Goal: Information Seeking & Learning: Find specific fact

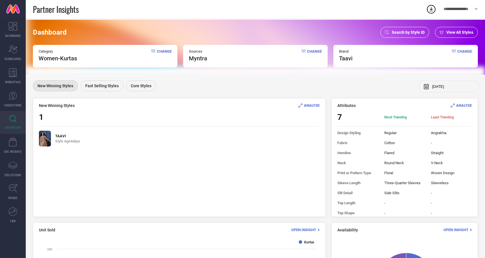
click at [407, 31] on span "Search by Style ID" at bounding box center [408, 32] width 33 height 5
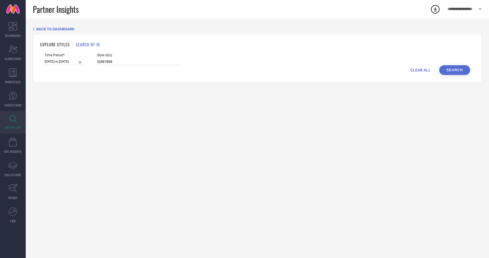
drag, startPoint x: 111, startPoint y: 61, endPoint x: 68, endPoint y: 60, distance: 42.9
click at [68, 60] on div "Time Period* 07-09-2025 to 21-09-2025 Style Id(s) 31667868" at bounding box center [258, 59] width 426 height 12
paste input "489034"
click at [449, 72] on button "Search" at bounding box center [455, 70] width 31 height 10
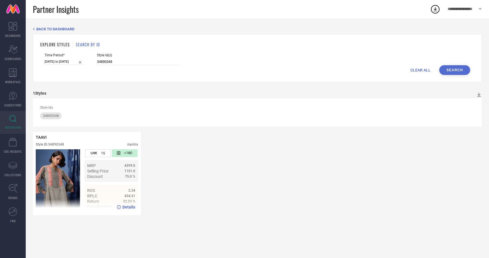
click at [121, 180] on ul "MRP 4399.0 Selling Price 1101.0 Discount 75.0 %" at bounding box center [111, 171] width 54 height 22
click at [125, 206] on span "Details" at bounding box center [129, 207] width 13 height 5
drag, startPoint x: 125, startPoint y: 62, endPoint x: 88, endPoint y: 62, distance: 36.4
click at [88, 62] on div "Time Period* 07-09-2025 to 21-09-2025 Style Id(s) 34890348" at bounding box center [258, 59] width 426 height 12
paste input "15889282"
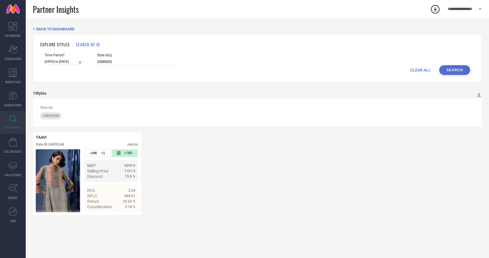
click at [464, 71] on button "Search" at bounding box center [455, 70] width 31 height 10
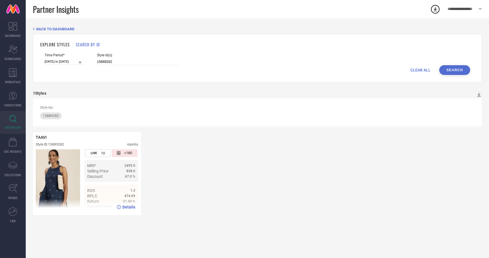
click at [130, 207] on span "Details" at bounding box center [129, 207] width 13 height 5
drag, startPoint x: 121, startPoint y: 60, endPoint x: 69, endPoint y: 63, distance: 51.6
click at [69, 63] on div "Time Period* 07-09-2025 to 21-09-2025 Style Id(s) 15889282" at bounding box center [258, 59] width 426 height 12
paste input "34890365"
click at [459, 73] on button "Search" at bounding box center [455, 70] width 31 height 10
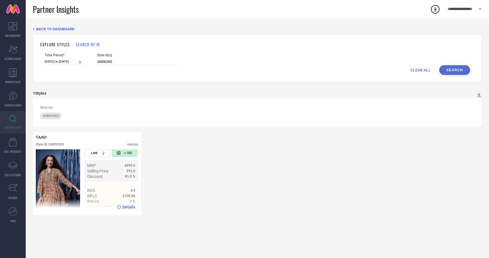
click at [129, 207] on span "Details" at bounding box center [129, 207] width 13 height 5
drag, startPoint x: 111, startPoint y: 61, endPoint x: 85, endPoint y: 60, distance: 26.3
click at [85, 60] on div "Time Period* 07-09-2025 to 21-09-2025 Style Id(s) 34890365" at bounding box center [258, 59] width 426 height 12
paste input "001787"
click at [451, 71] on button "Search" at bounding box center [455, 70] width 31 height 10
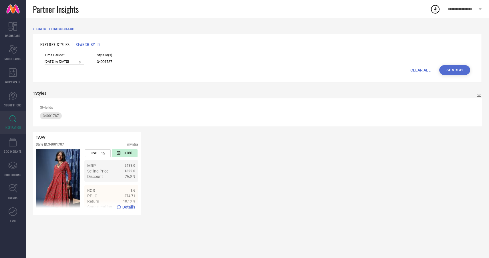
click at [62, 170] on img at bounding box center [58, 180] width 44 height 63
click at [121, 181] on ul "MRP 5499.0 Selling Price 1322.0 Discount 76.0 %" at bounding box center [111, 171] width 54 height 22
click at [98, 146] on div "Style ID: 34001787 myntra" at bounding box center [87, 146] width 102 height 7
click at [127, 208] on span "Details" at bounding box center [129, 207] width 13 height 5
drag, startPoint x: 122, startPoint y: 61, endPoint x: 82, endPoint y: 62, distance: 40.7
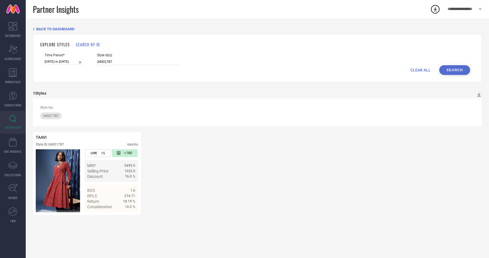
click at [82, 62] on div "Time Period* 07-09-2025 to 21-09-2025 Style Id(s) 34001787" at bounding box center [258, 59] width 426 height 12
paste input "0964912"
click at [462, 70] on button "Search" at bounding box center [455, 70] width 31 height 10
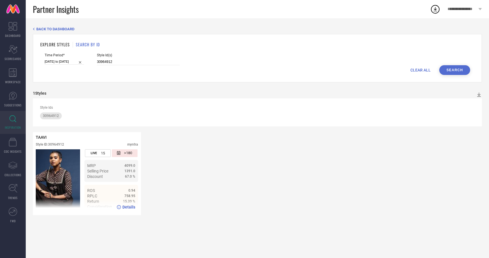
click at [75, 179] on img at bounding box center [58, 180] width 44 height 63
click at [126, 208] on span "Details" at bounding box center [129, 207] width 13 height 5
drag, startPoint x: 111, startPoint y: 62, endPoint x: 79, endPoint y: 58, distance: 32.2
click at [79, 58] on div "Time Period* 07-09-2025 to 21-09-2025 Style Id(s) 30964912" at bounding box center [258, 59] width 426 height 12
paste input "1667865"
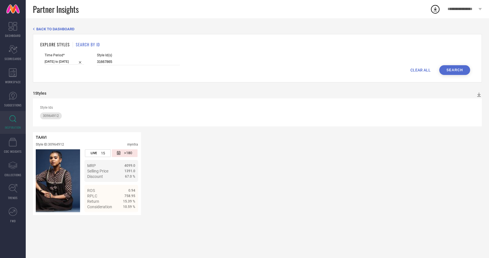
click at [460, 72] on button "Search" at bounding box center [455, 70] width 31 height 10
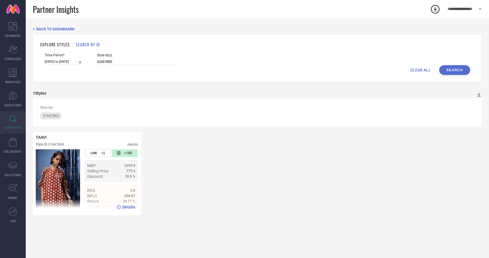
click at [130, 208] on span "Details" at bounding box center [129, 207] width 13 height 5
drag, startPoint x: 119, startPoint y: 60, endPoint x: 83, endPoint y: 60, distance: 36.1
click at [83, 60] on div "Time Period* 07-09-2025 to 21-09-2025 Style Id(s) 31667865" at bounding box center [258, 59] width 426 height 12
paste input "4890337"
click at [452, 68] on button "Search" at bounding box center [455, 70] width 31 height 10
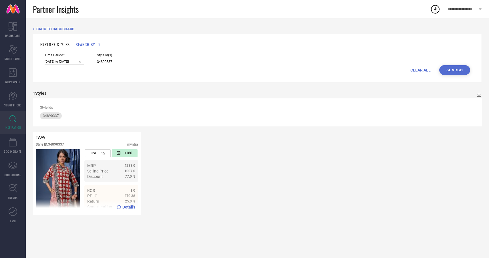
click at [130, 207] on span "Details" at bounding box center [129, 207] width 13 height 5
drag, startPoint x: 109, startPoint y: 61, endPoint x: 74, endPoint y: 61, distance: 34.9
click at [74, 61] on div "Time Period* 07-09-2025 to 21-09-2025 Style Id(s) 34890337" at bounding box center [258, 59] width 426 height 12
paste input "25724886"
type input "25724886"
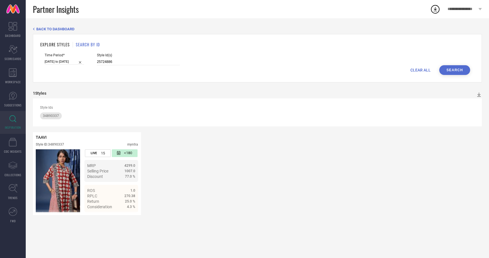
click at [451, 66] on button "Search" at bounding box center [455, 70] width 31 height 10
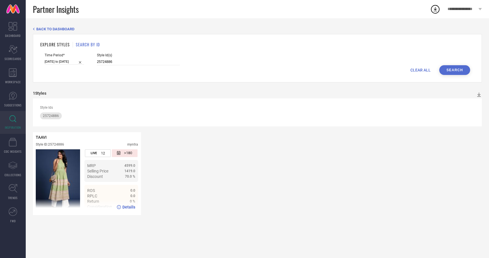
click at [134, 207] on span "Details" at bounding box center [129, 207] width 13 height 5
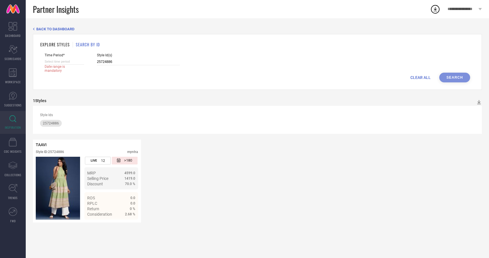
click at [61, 62] on input at bounding box center [64, 62] width 39 height 6
select select "8"
select select "2025"
select select "9"
select select "2025"
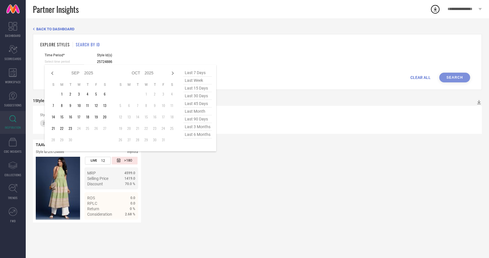
click at [204, 137] on span "last 6 months" at bounding box center [197, 135] width 29 height 8
type input "01-03-2025 to 31-08-2025"
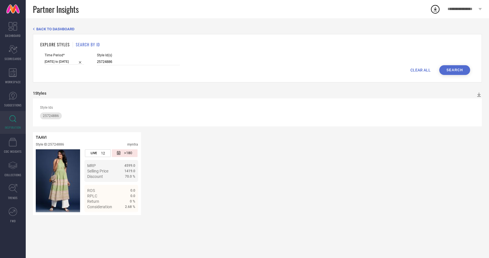
click at [464, 69] on button "Search" at bounding box center [455, 70] width 31 height 10
click at [128, 206] on span "Details" at bounding box center [129, 207] width 13 height 5
drag, startPoint x: 109, startPoint y: 60, endPoint x: 71, endPoint y: 60, distance: 38.1
click at [71, 60] on div "Time Period* 01-03-2025 to 31-08-2025 Style Id(s) 25724886" at bounding box center [258, 59] width 426 height 12
paste input "31667843"
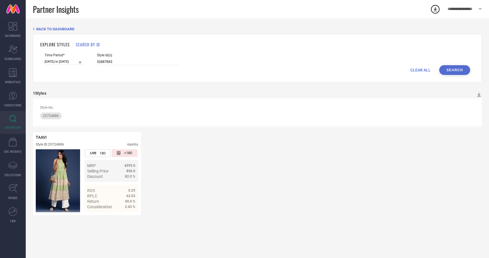
click at [450, 69] on button "Search" at bounding box center [455, 70] width 31 height 10
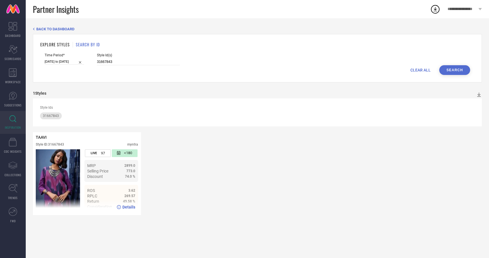
click at [60, 184] on img at bounding box center [58, 180] width 44 height 63
click at [127, 208] on span "Details" at bounding box center [129, 207] width 13 height 5
drag, startPoint x: 113, startPoint y: 61, endPoint x: 87, endPoint y: 61, distance: 26.0
click at [87, 61] on div "Time Period* 01-03-2025 to 31-08-2025 Style Id(s) 31667843" at bounding box center [258, 59] width 426 height 12
paste input "5"
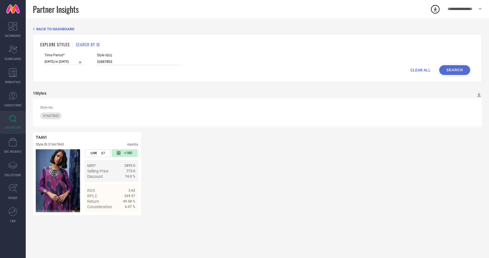
type input "31667853"
click at [466, 71] on button "Search" at bounding box center [455, 70] width 31 height 10
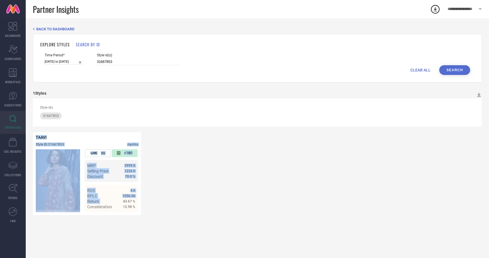
drag, startPoint x: 39, startPoint y: 136, endPoint x: 143, endPoint y: 199, distance: 121.7
click at [143, 199] on div "TAAVI Style ID: 31667853 myntra LIVE 99 <180 MRP 3999.0 Selling Price 1233.0 Di…" at bounding box center [257, 173] width 449 height 83
click at [202, 189] on div "TAAVI Style ID: 31667853 myntra LIVE 99 <180 MRP 3999.0 Selling Price 1233.0 Di…" at bounding box center [257, 173] width 449 height 83
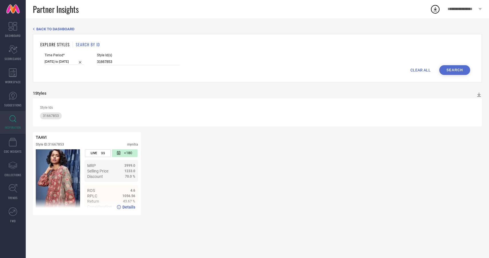
click at [128, 208] on span "Details" at bounding box center [129, 207] width 13 height 5
click at [131, 207] on span "Details" at bounding box center [129, 207] width 13 height 5
drag, startPoint x: 108, startPoint y: 62, endPoint x: 86, endPoint y: 61, distance: 22.1
click at [86, 61] on div "Time Period* 01-03-2025 to 31-08-2025 Style Id(s) 31667853" at bounding box center [258, 59] width 426 height 12
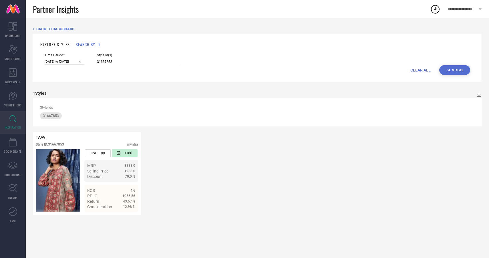
click at [126, 65] on div "CLEAR ALL Search" at bounding box center [258, 70] width 426 height 10
drag, startPoint x: 111, startPoint y: 60, endPoint x: 83, endPoint y: 65, distance: 28.8
click at [83, 65] on div "Time Period* 01-03-2025 to 31-08-2025 Style Id(s) 31667853" at bounding box center [258, 59] width 426 height 12
click at [97, 61] on input "31667853" at bounding box center [138, 62] width 83 height 7
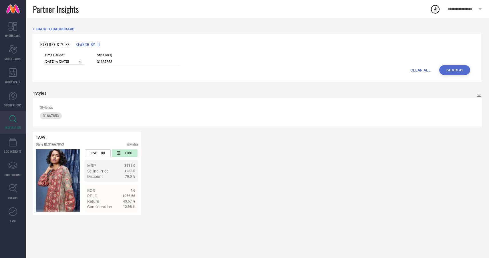
paste input "2496274"
click at [462, 68] on button "Search" at bounding box center [455, 70] width 31 height 10
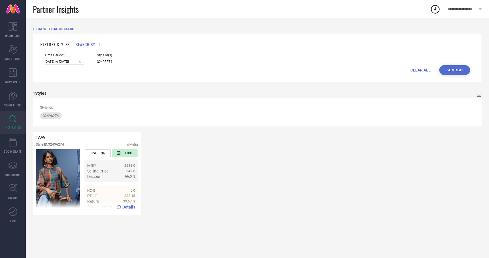
click at [129, 207] on span "Details" at bounding box center [129, 207] width 13 height 5
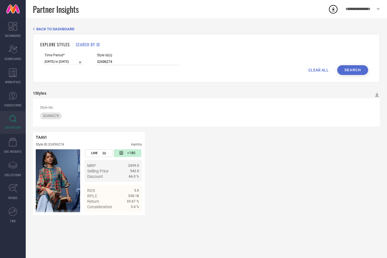
drag, startPoint x: 121, startPoint y: 61, endPoint x: 80, endPoint y: 63, distance: 41.2
click at [80, 63] on div "Time Period* 01-03-2025 to 31-08-2025 Style Id(s) 32496274" at bounding box center [207, 59] width 324 height 12
paste input "0"
type input "32496270"
click at [361, 70] on button "Search" at bounding box center [352, 70] width 31 height 10
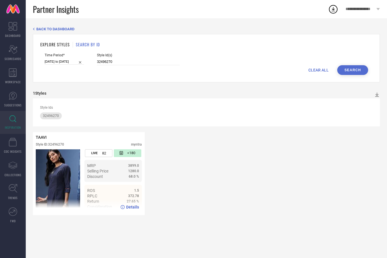
click at [136, 207] on span "Details" at bounding box center [132, 207] width 13 height 5
click at [56, 61] on input "01-03-2025 to 31-08-2025" at bounding box center [64, 62] width 39 height 6
select select "2"
select select "2025"
select select "3"
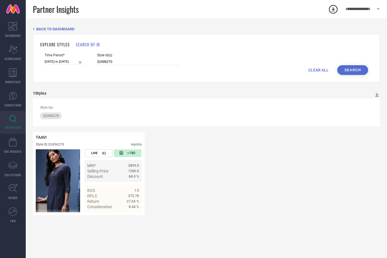
select select "2025"
click at [194, 179] on div "TAAVI Style ID: 32496270 myntra LIVE 82 <180 MRP 3899.0 Selling Price 1280.0 Di…" at bounding box center [206, 173] width 347 height 83
drag, startPoint x: 112, startPoint y: 61, endPoint x: 87, endPoint y: 62, distance: 25.5
click at [87, 62] on div "Time Period* 01-03-2025 to 31-08-2025 Style Id(s) 32496270" at bounding box center [207, 59] width 324 height 12
paste input "22595916"
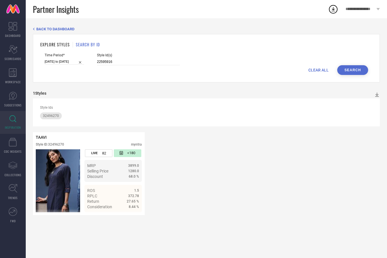
click at [357, 68] on button "Search" at bounding box center [352, 70] width 31 height 10
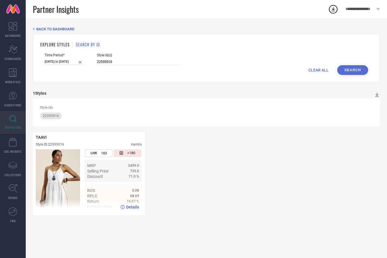
click at [135, 208] on span "Details" at bounding box center [132, 207] width 13 height 5
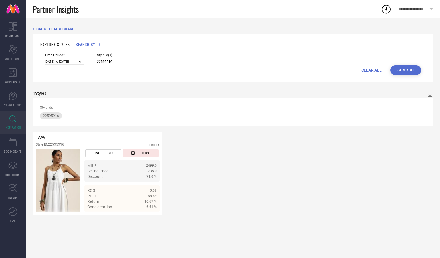
drag, startPoint x: 115, startPoint y: 60, endPoint x: 84, endPoint y: 60, distance: 31.5
click at [84, 60] on div "Time Period* 01-03-2025 to 31-08-2025 Style Id(s) 22595916" at bounding box center [233, 59] width 377 height 12
paste input "32496233"
click at [406, 70] on button "Search" at bounding box center [405, 70] width 31 height 10
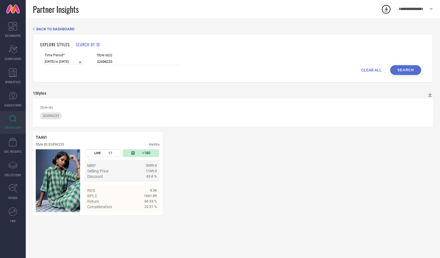
click at [127, 58] on div "Style Id(s) 32496233" at bounding box center [138, 59] width 83 height 12
drag, startPoint x: 117, startPoint y: 59, endPoint x: 91, endPoint y: 60, distance: 26.0
click at [97, 60] on input "32496233" at bounding box center [138, 62] width 83 height 7
drag, startPoint x: 106, startPoint y: 61, endPoint x: 89, endPoint y: 60, distance: 17.5
click at [89, 60] on div "Time Period* 01-03-2025 to 31-08-2025 Style Id(s) 32496233" at bounding box center [233, 59] width 377 height 12
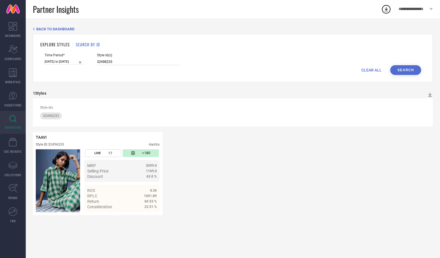
paste input "3040621"
click at [413, 71] on button "Search" at bounding box center [405, 70] width 31 height 10
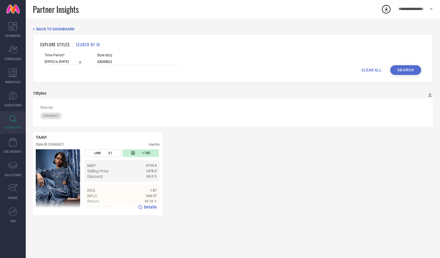
click at [151, 208] on span "Details" at bounding box center [150, 207] width 13 height 5
drag, startPoint x: 116, startPoint y: 62, endPoint x: 94, endPoint y: 62, distance: 22.6
click at [97, 62] on input "33040621" at bounding box center [138, 62] width 83 height 7
type input "3"
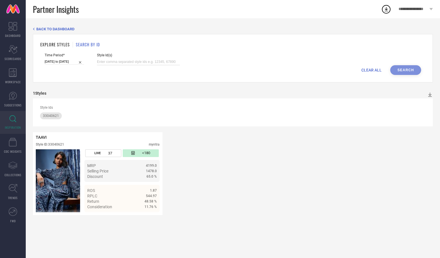
paste input "33040639"
click at [398, 70] on button "Search" at bounding box center [405, 70] width 31 height 10
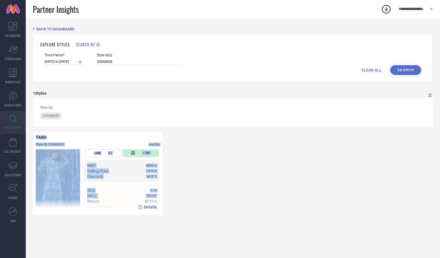
drag, startPoint x: 34, startPoint y: 133, endPoint x: 131, endPoint y: 194, distance: 114.6
click at [131, 194] on div "TAAVI Style ID: 33040639 myntra LIVE 37 <180 MRP 4499.0 Selling Price 1573.0 Di…" at bounding box center [98, 173] width 130 height 83
click at [277, 180] on div "TAAVI Style ID: 33040639 myntra LIVE 37 <180 MRP 4499.0 Selling Price 1573.0 Di…" at bounding box center [233, 173] width 400 height 83
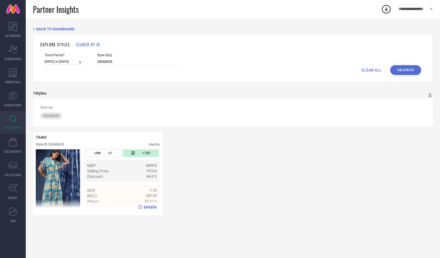
click at [151, 206] on span "Details" at bounding box center [150, 207] width 13 height 5
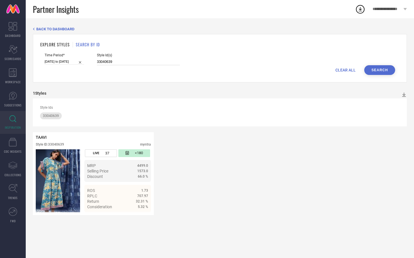
drag, startPoint x: 108, startPoint y: 61, endPoint x: 84, endPoint y: 60, distance: 23.5
click at [84, 60] on div "Time Period* 01-03-2025 to 31-08-2025 Style Id(s) 33040639" at bounding box center [220, 59] width 351 height 12
paste input "1667757"
click at [383, 70] on button "Search" at bounding box center [380, 70] width 31 height 10
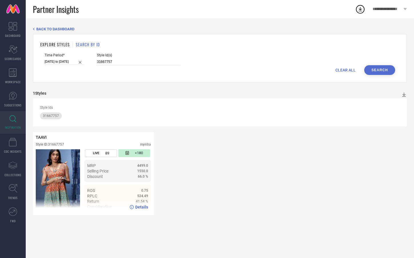
click at [139, 207] on span "Details" at bounding box center [141, 207] width 13 height 5
drag, startPoint x: 121, startPoint y: 64, endPoint x: 82, endPoint y: 59, distance: 39.5
click at [82, 59] on div "Time Period* 01-03-2025 to 31-08-2025 Style Id(s) 31667757" at bounding box center [220, 59] width 351 height 12
paste input "2459594"
type input "32459594"
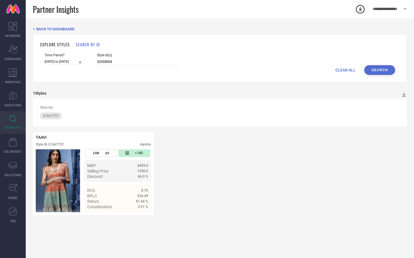
click at [379, 72] on button "Search" at bounding box center [380, 70] width 31 height 10
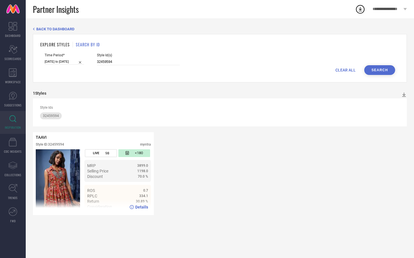
click at [145, 208] on span "Details" at bounding box center [141, 207] width 13 height 5
click at [58, 62] on input "01-03-2025 to 31-08-2025" at bounding box center [64, 62] width 39 height 6
select select "2"
select select "2025"
select select "3"
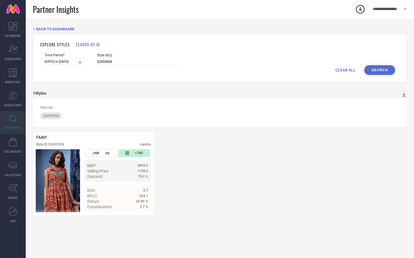
select select "2025"
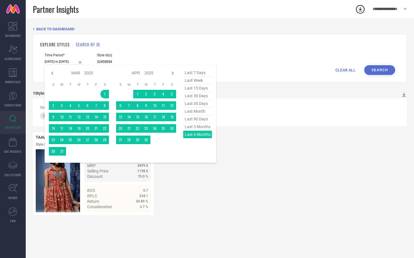
click at [200, 137] on div "last 7 days last week last 15 days last 30 days last 45 days last month last 90…" at bounding box center [197, 114] width 29 height 90
click at [200, 129] on span "last 3 months" at bounding box center [197, 127] width 29 height 8
type input "01-06-2025 to 31-08-2025"
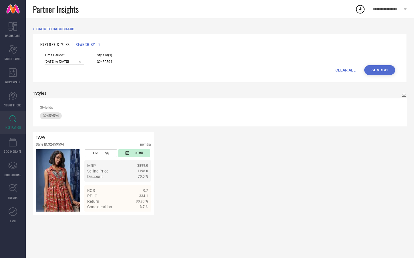
select select "5"
select select "2025"
select select "6"
select select "2025"
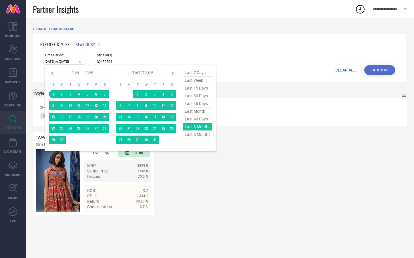
click at [58, 59] on input "01-06-2025 to 31-08-2025" at bounding box center [64, 62] width 39 height 6
click at [195, 134] on span "last 6 months" at bounding box center [197, 135] width 29 height 8
type input "01-03-2025 to 31-08-2025"
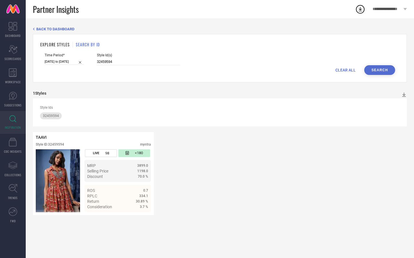
click at [65, 61] on input "01-03-2025 to 31-08-2025" at bounding box center [64, 62] width 39 height 6
select select "2"
select select "2025"
select select "3"
select select "2025"
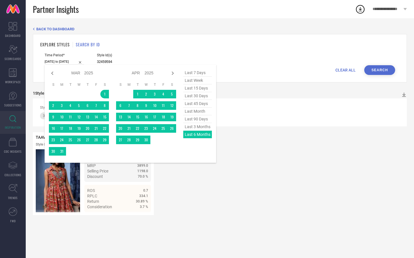
click at [253, 172] on div "TAAVI Style ID: 32459594 myntra LIVE 98 <180 MRP 3899.0 Selling Price 1198.0 Di…" at bounding box center [220, 173] width 374 height 83
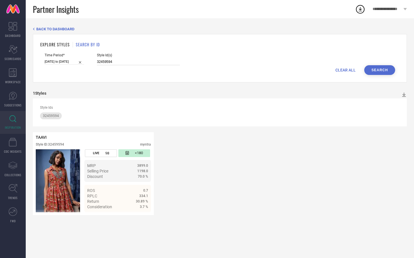
click at [112, 62] on input "32459594" at bounding box center [138, 62] width 83 height 7
paste input "32459401"
paste input "32459768"
click at [374, 69] on button "Search" at bounding box center [380, 70] width 31 height 10
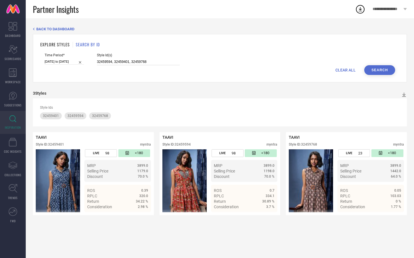
drag, startPoint x: 142, startPoint y: 62, endPoint x: 84, endPoint y: 62, distance: 57.8
click at [84, 62] on div "Time Period* 01-03-2025 to 31-08-2025 Style Id(s) 32459594, 32459401, 32459768" at bounding box center [220, 59] width 351 height 12
paste input "1667760"
click at [379, 69] on button "Search" at bounding box center [380, 70] width 31 height 10
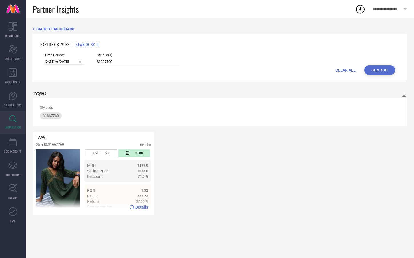
click at [142, 208] on span "Details" at bounding box center [141, 207] width 13 height 5
drag, startPoint x: 114, startPoint y: 61, endPoint x: 79, endPoint y: 62, distance: 34.9
click at [79, 62] on div "Time Period* 01-03-2025 to 31-08-2025 Style Id(s) 31667760" at bounding box center [220, 59] width 351 height 12
paste input "832"
click at [381, 67] on button "Search" at bounding box center [380, 70] width 31 height 10
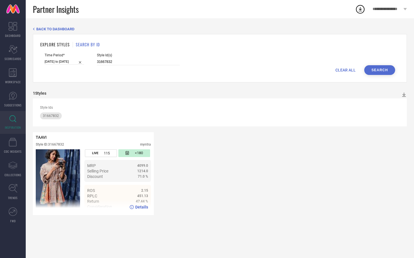
click at [145, 207] on span "Details" at bounding box center [141, 207] width 13 height 5
drag, startPoint x: 122, startPoint y: 60, endPoint x: 93, endPoint y: 62, distance: 29.3
click at [97, 62] on input "31667832" at bounding box center [138, 62] width 83 height 7
drag, startPoint x: 121, startPoint y: 62, endPoint x: 73, endPoint y: 61, distance: 48.1
click at [73, 61] on div "Time Period* 01-03-2025 to 31-08-2025 Style Id(s) 31667832" at bounding box center [220, 59] width 351 height 12
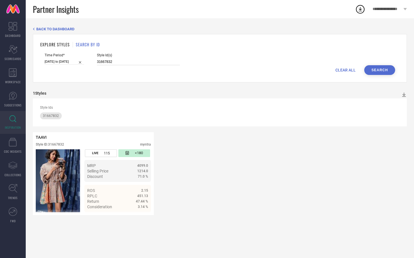
paste input "45"
click at [384, 73] on button "Search" at bounding box center [380, 70] width 31 height 10
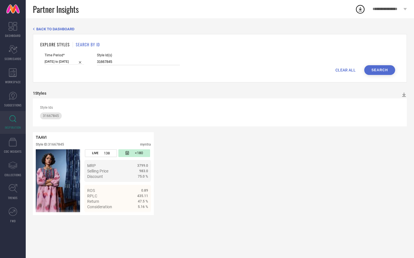
drag, startPoint x: 107, startPoint y: 60, endPoint x: 82, endPoint y: 60, distance: 25.5
click at [82, 60] on div "Time Period* 01-03-2025 to 31-08-2025 Style Id(s) 31667845" at bounding box center [220, 59] width 351 height 12
paste input "778"
click at [374, 70] on button "Search" at bounding box center [380, 70] width 31 height 10
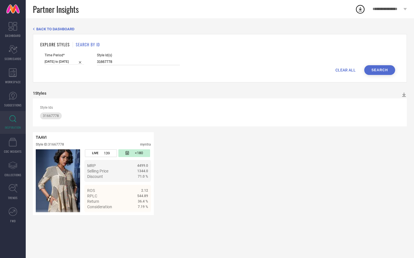
drag, startPoint x: 119, startPoint y: 62, endPoint x: 81, endPoint y: 58, distance: 38.2
click at [82, 58] on div "Time Period* 01-03-2025 to 31-08-2025 Style Id(s) 31667778" at bounding box center [220, 59] width 351 height 12
paste input "89"
type input "31667789"
click at [374, 71] on button "Search" at bounding box center [380, 70] width 31 height 10
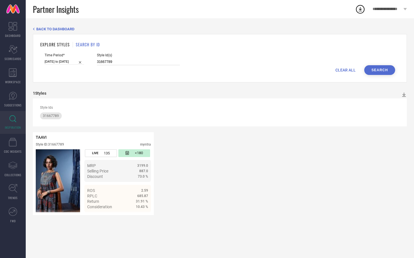
drag, startPoint x: 110, startPoint y: 60, endPoint x: 89, endPoint y: 62, distance: 21.3
click at [89, 62] on div "Time Period* 01-03-2025 to 31-08-2025 Style Id(s) 31667789" at bounding box center [220, 59] width 351 height 12
drag, startPoint x: 113, startPoint y: 62, endPoint x: 75, endPoint y: 62, distance: 38.4
click at [75, 62] on div "Time Period* 01-03-2025 to 31-08-2025 Style Id(s) 31667789" at bounding box center [220, 59] width 351 height 12
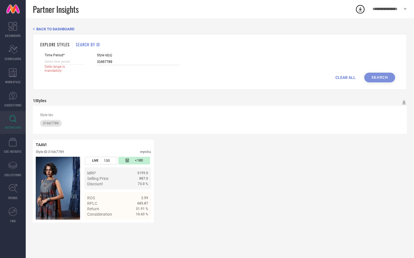
paste input "96936"
type input "31969369"
select select "8"
select select "2025"
select select "9"
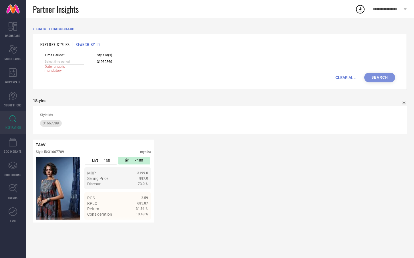
select select "2025"
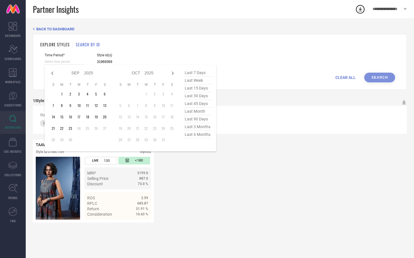
click at [64, 62] on input at bounding box center [64, 62] width 39 height 6
type input "31969369"
click at [198, 132] on span "last 6 months" at bounding box center [197, 135] width 29 height 8
type input "01-03-2025 to 31-08-2025"
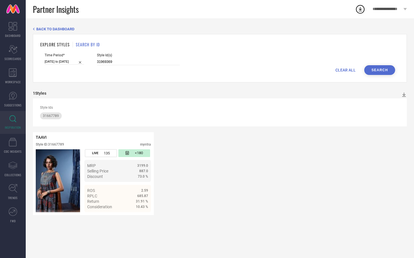
click at [64, 60] on input "01-03-2025 to 31-08-2025" at bounding box center [64, 62] width 39 height 6
select select "2"
select select "2025"
select select "3"
select select "2025"
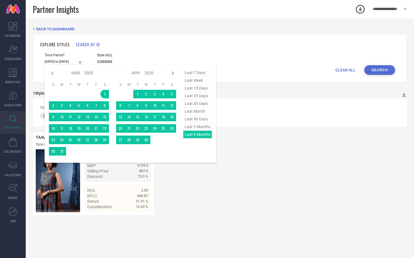
click at [289, 81] on div "EXPLORE STYLES SEARCH BY ID Time Period* 01-03-2025 to 31-08-2025 Jan Feb Mar A…" at bounding box center [220, 58] width 374 height 48
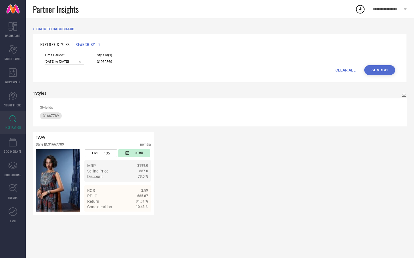
click at [374, 69] on button "Search" at bounding box center [380, 70] width 31 height 10
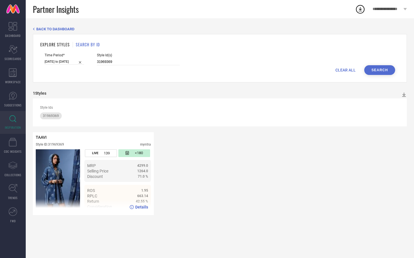
click at [141, 208] on span "Details" at bounding box center [141, 207] width 13 height 5
drag, startPoint x: 111, startPoint y: 61, endPoint x: 91, endPoint y: 62, distance: 20.0
click at [97, 62] on input "31969369" at bounding box center [138, 62] width 83 height 7
paste input "0271391"
click at [377, 69] on button "Search" at bounding box center [380, 70] width 31 height 10
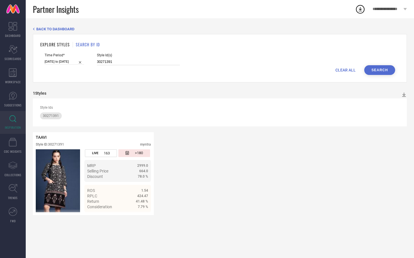
drag, startPoint x: 117, startPoint y: 61, endPoint x: 83, endPoint y: 60, distance: 34.4
click at [98, 61] on input "30271391" at bounding box center [138, 62] width 83 height 7
click at [80, 60] on div "Time Period* 01-03-2025 to 31-08-2025 Style Id(s) 30271391" at bounding box center [220, 59] width 351 height 12
drag, startPoint x: 119, startPoint y: 63, endPoint x: 83, endPoint y: 62, distance: 35.8
click at [83, 62] on div "Time Period* 01-03-2025 to 31-08-2025 Style Id(s) 30271391" at bounding box center [220, 59] width 351 height 12
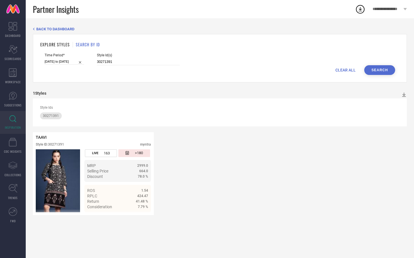
click at [83, 62] on div "Time Period* 01-03-2025 to 31-08-2025 Style Id(s) 30271391" at bounding box center [220, 59] width 351 height 12
drag, startPoint x: 107, startPoint y: 62, endPoint x: 90, endPoint y: 59, distance: 16.5
click at [97, 59] on input "30271391" at bounding box center [138, 62] width 83 height 7
drag, startPoint x: 107, startPoint y: 61, endPoint x: 89, endPoint y: 59, distance: 18.1
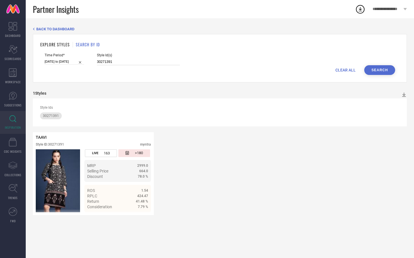
click at [89, 59] on div "Time Period* 01-03-2025 to 31-08-2025 Style Id(s) 30271391" at bounding box center [220, 59] width 351 height 12
paste input "500134"
click at [385, 69] on button "Search" at bounding box center [380, 70] width 31 height 10
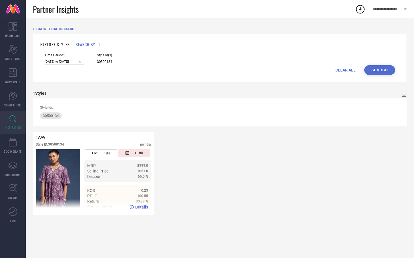
click at [140, 208] on span "Details" at bounding box center [141, 207] width 13 height 5
click at [112, 61] on input "30500134" at bounding box center [138, 62] width 83 height 7
paste input "30500132"
click at [386, 72] on button "Search" at bounding box center [380, 70] width 31 height 10
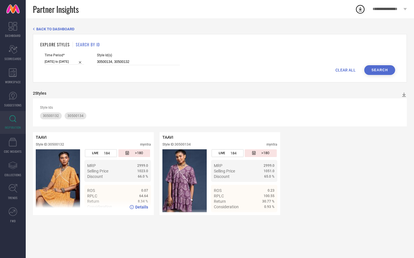
click at [142, 208] on span "Details" at bounding box center [141, 207] width 13 height 5
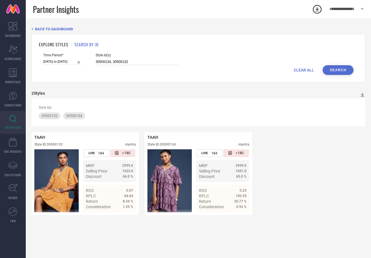
drag, startPoint x: 128, startPoint y: 60, endPoint x: 85, endPoint y: 59, distance: 42.7
click at [85, 59] on div "Time Period* 01-03-2025 to 31-08-2025 Style Id(s) 30500134, 30500132" at bounding box center [198, 59] width 310 height 12
paste input "29067988"
click at [337, 73] on button "Search" at bounding box center [338, 70] width 31 height 10
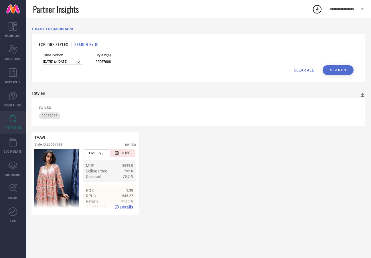
click at [124, 207] on span "Details" at bounding box center [126, 207] width 13 height 5
drag, startPoint x: 112, startPoint y: 62, endPoint x: 78, endPoint y: 63, distance: 34.1
click at [78, 63] on div "Time Period* 01-03-2025 to 31-08-2025 Style Id(s) 29067988" at bounding box center [198, 59] width 310 height 12
paste input "34890386"
click at [335, 69] on button "Search" at bounding box center [338, 70] width 31 height 10
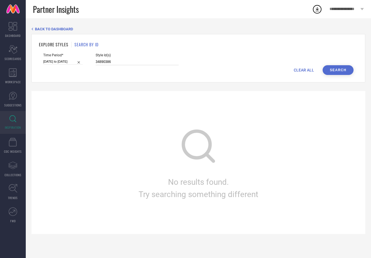
drag, startPoint x: 117, startPoint y: 63, endPoint x: 80, endPoint y: 57, distance: 37.4
click at [80, 57] on div "Time Period* 01-03-2025 to 31-08-2025 Style Id(s) 34890386" at bounding box center [198, 59] width 310 height 12
paste input "3"
type input "34890336"
click at [341, 71] on button "Search" at bounding box center [338, 70] width 31 height 10
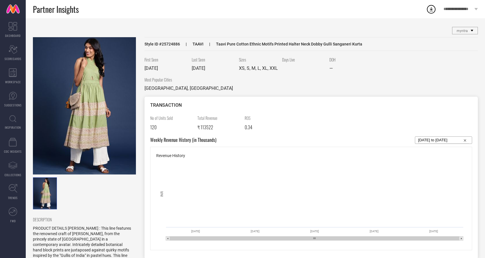
click at [432, 58] on div "First Seen 11 May 2024 Last Seen 23 Sep 2025 Sizes XS, S, M, L, XL, XXL Days Li…" at bounding box center [311, 67] width 333 height 20
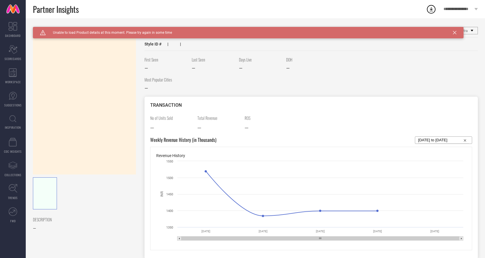
click at [457, 32] on div "Caution Created with Sketch. Unable to load Product details at this moment. Ple…" at bounding box center [248, 32] width 431 height 11
click at [456, 33] on icon at bounding box center [454, 32] width 3 height 3
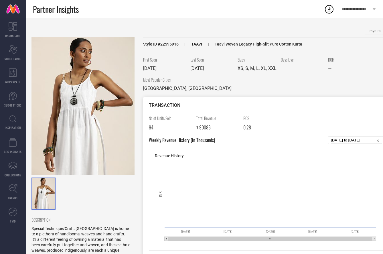
click at [352, 140] on input "[DATE] to [DATE]" at bounding box center [356, 140] width 51 height 7
select select "7"
select select "2025"
select select "8"
select select "2025"
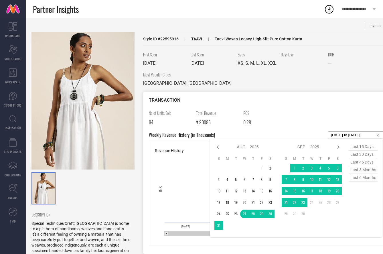
scroll to position [5, 0]
click at [221, 147] on icon at bounding box center [217, 147] width 7 height 7
select select "6"
select select "2025"
select select "7"
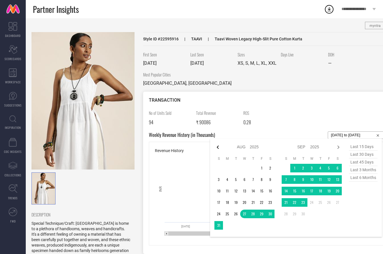
select select "2025"
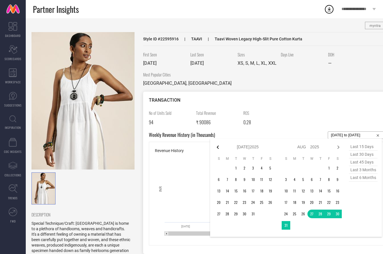
click at [221, 147] on icon at bounding box center [217, 147] width 7 height 7
select select "5"
select select "2025"
select select "6"
select select "2025"
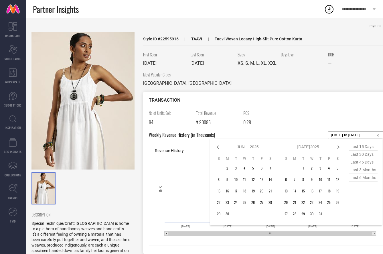
click at [221, 147] on icon at bounding box center [217, 147] width 7 height 7
select select "4"
select select "2025"
select select "5"
select select "2025"
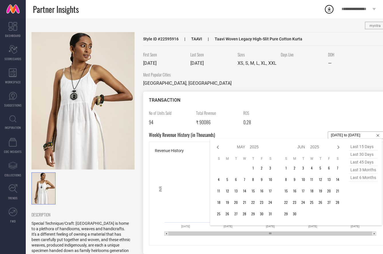
click at [221, 147] on icon at bounding box center [217, 147] width 7 height 7
select select "3"
select select "2025"
select select "4"
select select "2025"
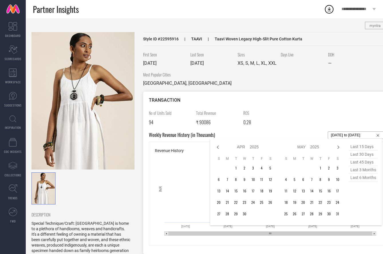
click at [221, 147] on icon at bounding box center [217, 147] width 7 height 7
select select "2"
select select "2025"
select select "3"
select select "2025"
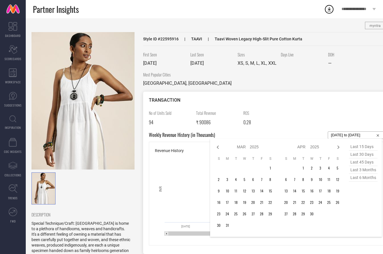
click at [254, 148] on select "2015 2016 2017 2018 2019 2020 2021 2022 2023 2024 2025 2026 2027 2028 2029 2030…" at bounding box center [254, 147] width 9 height 8
select select "2"
select select "2020"
select select "3"
select select "2020"
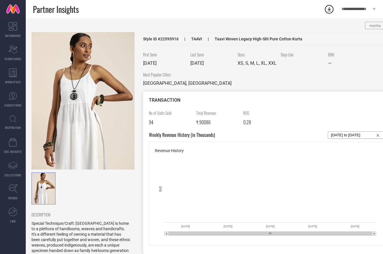
click at [335, 122] on div "No of Units Sold 94 Total Revenue ₹ 90086 ROS 0.28" at bounding box center [267, 120] width 236 height 21
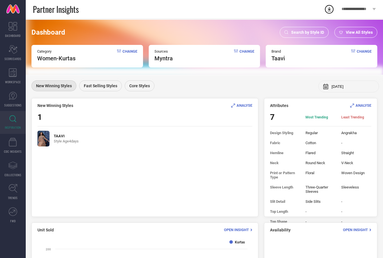
click at [311, 33] on span "Search by Style ID" at bounding box center [307, 32] width 33 height 5
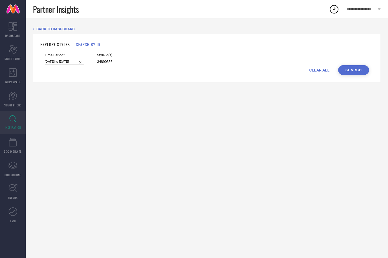
drag, startPoint x: 123, startPoint y: 64, endPoint x: 81, endPoint y: 66, distance: 41.6
click at [81, 66] on form "Time Period* 01-03-2025 to 31-08-2025 Style Id(s) 34890336 CLEAR ALL Search" at bounding box center [206, 64] width 333 height 22
drag, startPoint x: 103, startPoint y: 62, endPoint x: 80, endPoint y: 58, distance: 22.7
click at [80, 58] on div "Time Period* 01-03-2025 to 31-08-2025 Style Id(s) 34890336" at bounding box center [207, 59] width 324 height 12
click at [351, 70] on button "Search" at bounding box center [353, 70] width 31 height 10
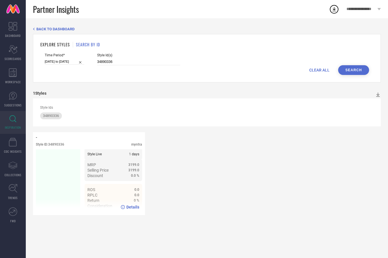
click at [133, 207] on span "Details" at bounding box center [132, 207] width 13 height 5
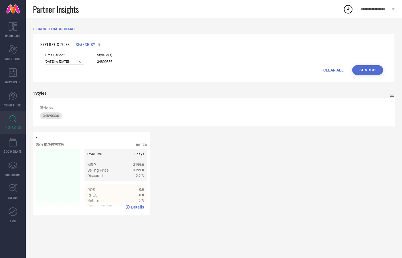
click at [137, 210] on span "Details" at bounding box center [137, 207] width 13 height 5
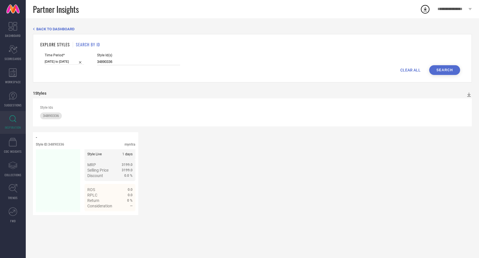
drag, startPoint x: 119, startPoint y: 61, endPoint x: 90, endPoint y: 57, distance: 29.4
click at [90, 57] on div "Time Period* 01-03-2025 to 31-08-2025 Style Id(s) 34890336" at bounding box center [252, 59] width 415 height 12
paste input "3040688"
click at [371, 69] on button "Search" at bounding box center [444, 70] width 31 height 10
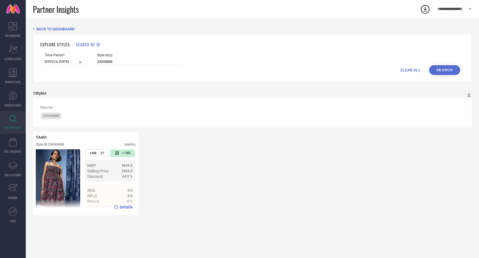
click at [125, 207] on span "Details" at bounding box center [126, 207] width 13 height 5
drag, startPoint x: 111, startPoint y: 61, endPoint x: 98, endPoint y: 58, distance: 13.3
click at [104, 60] on input "33040688" at bounding box center [138, 62] width 83 height 7
click at [97, 58] on div "Style Id(s) 33040688" at bounding box center [138, 59] width 83 height 12
drag, startPoint x: 109, startPoint y: 62, endPoint x: 90, endPoint y: 62, distance: 18.9
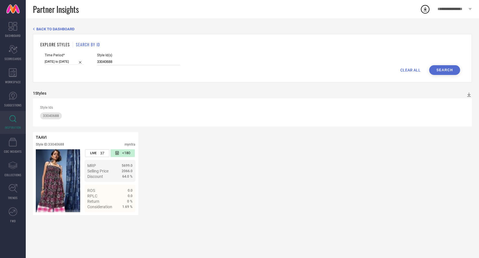
click at [90, 62] on div "Time Period* 01-03-2025 to 31-08-2025 Style Id(s) 33040688" at bounding box center [252, 59] width 415 height 12
paste input "11"
type input "33040611"
click at [371, 71] on button "Search" at bounding box center [444, 70] width 31 height 10
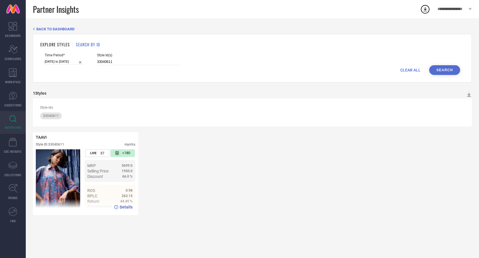
click at [126, 155] on span "<180" at bounding box center [126, 153] width 8 height 5
click at [126, 210] on div "Details" at bounding box center [85, 207] width 105 height 16
click at [127, 208] on span "Details" at bounding box center [126, 207] width 13 height 5
